Goal: Check status: Check status

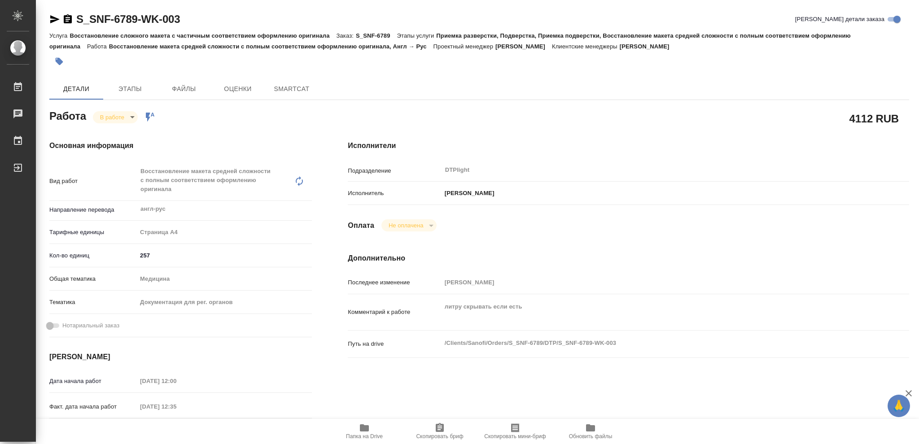
type textarea "x"
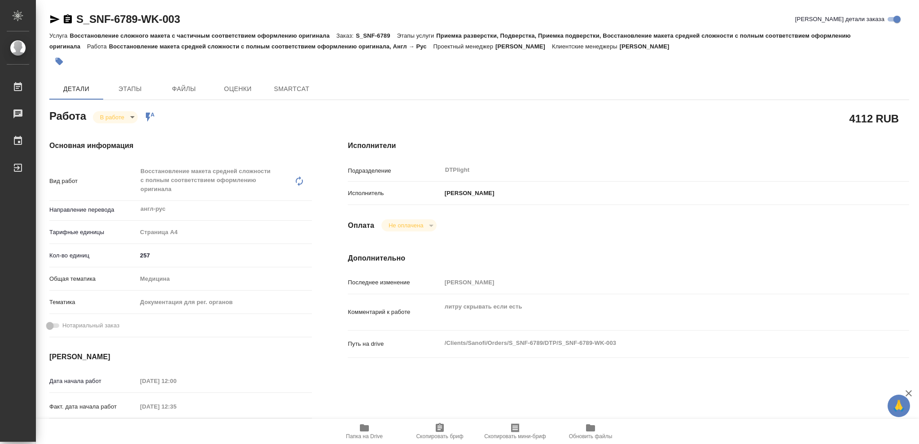
type textarea "x"
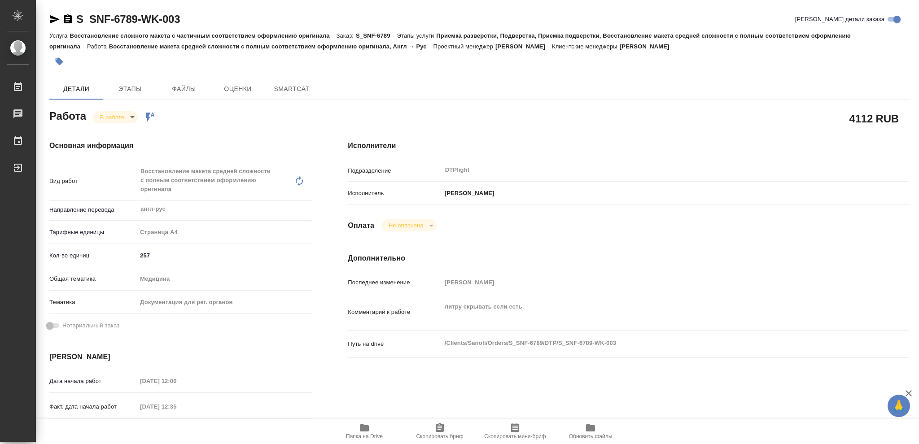
type textarea "x"
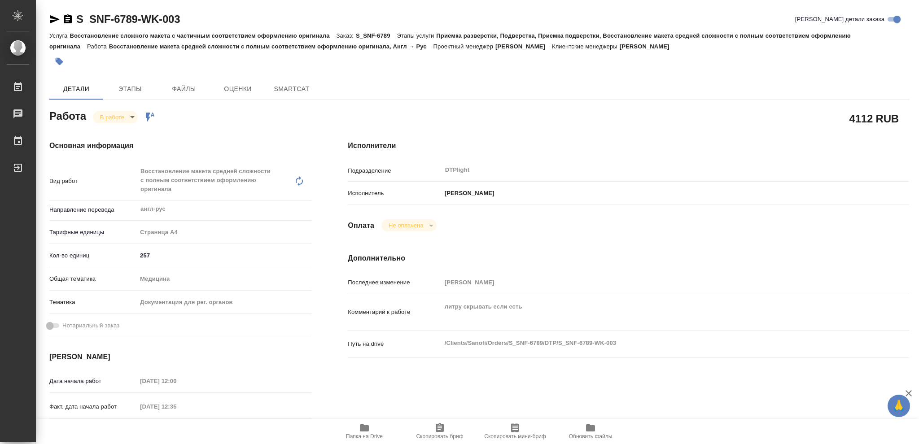
type textarea "x"
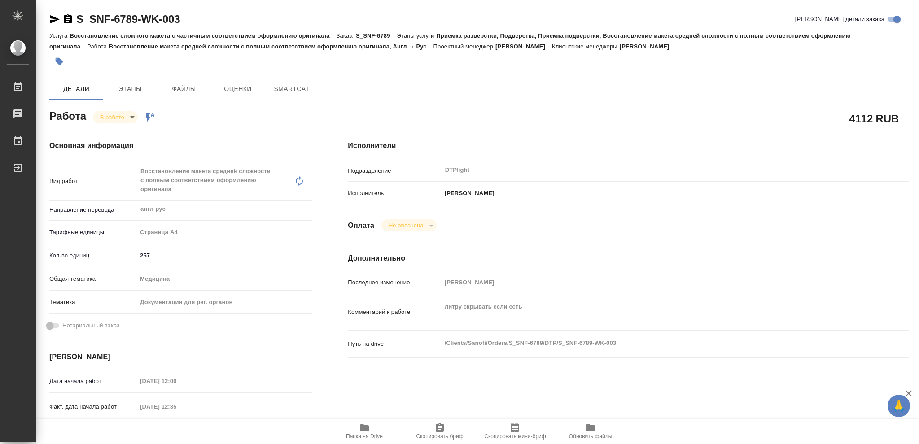
type textarea "x"
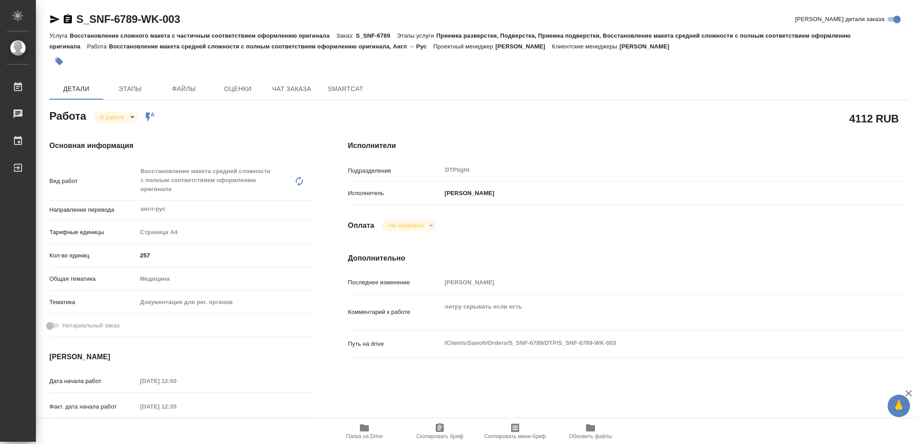
type textarea "x"
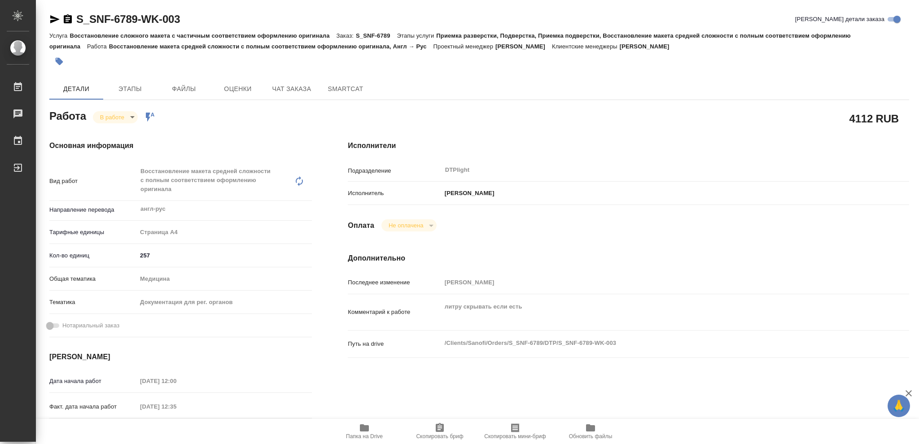
type textarea "x"
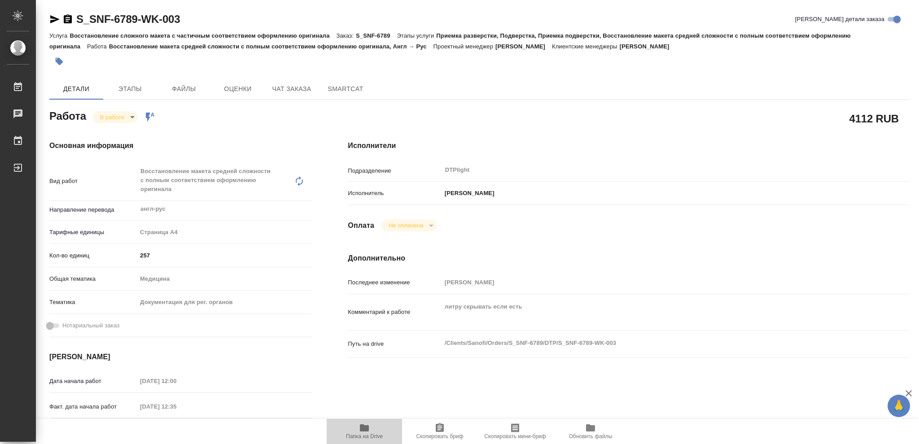
click at [364, 428] on icon "button" at bounding box center [364, 427] width 9 height 7
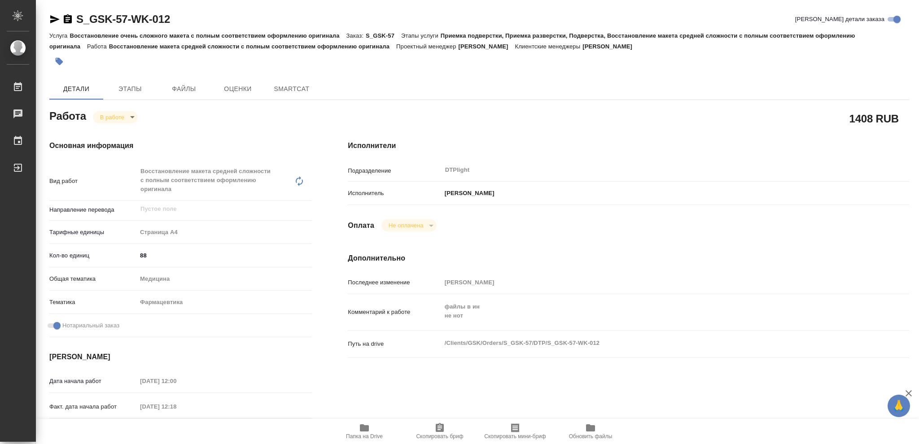
type textarea "x"
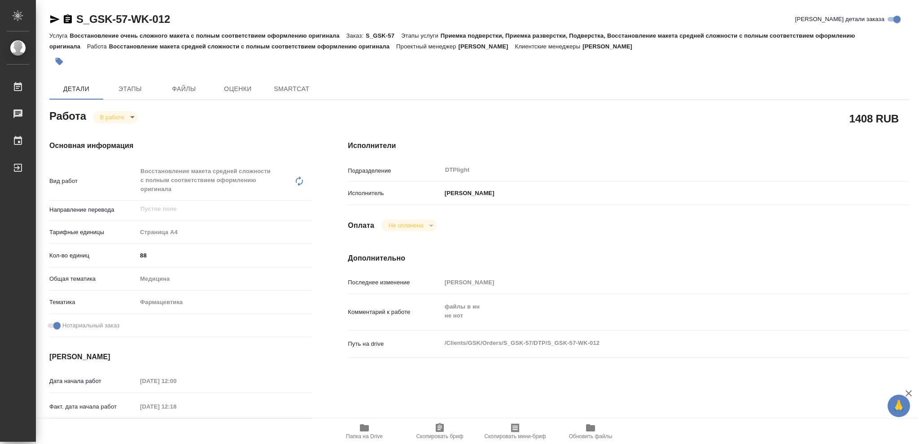
type textarea "x"
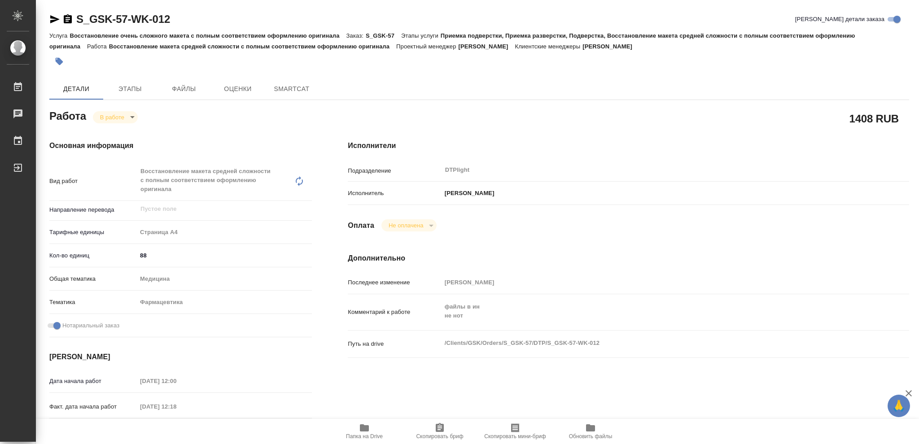
type textarea "x"
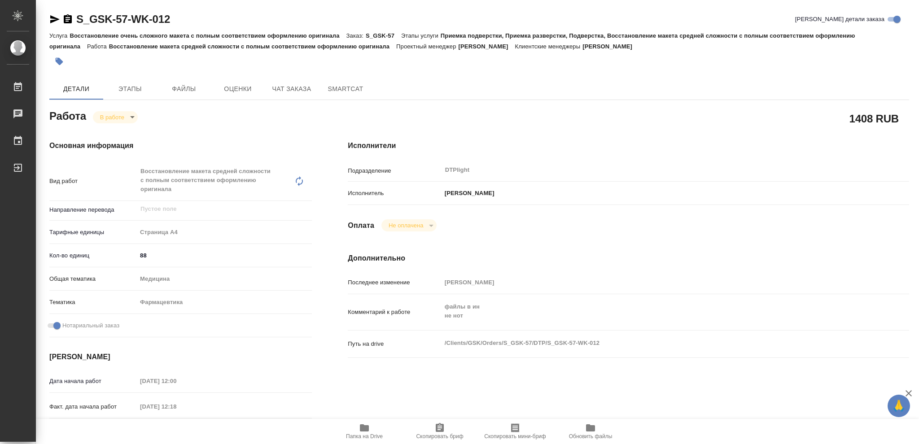
type textarea "x"
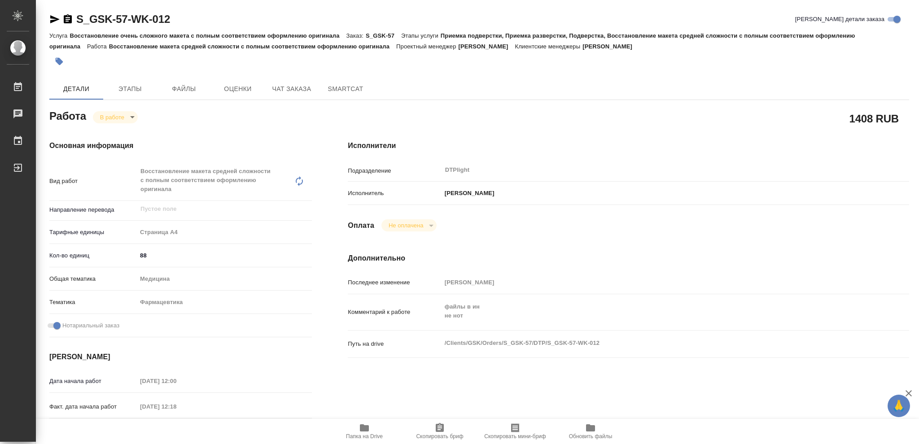
type textarea "x"
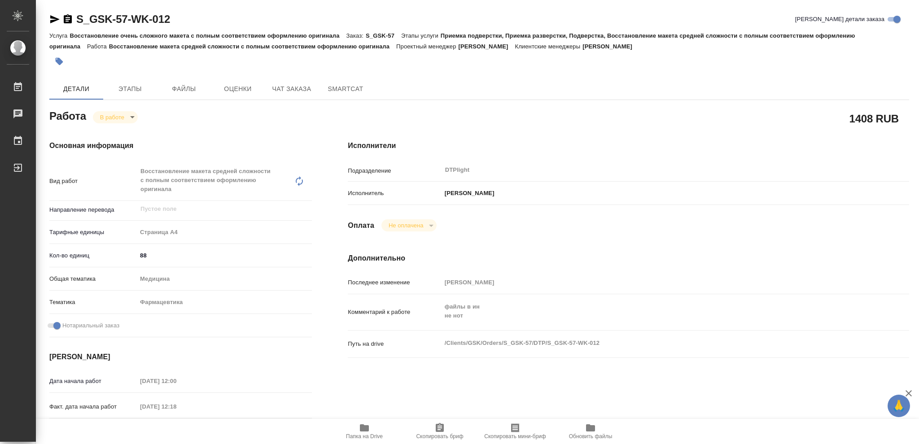
click at [363, 428] on icon "button" at bounding box center [364, 427] width 9 height 7
